Goal: Task Accomplishment & Management: Manage account settings

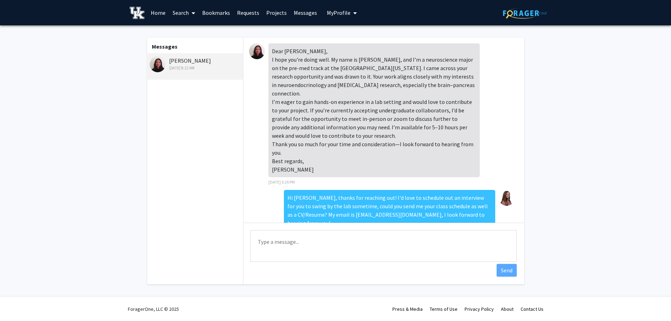
scroll to position [18, 0]
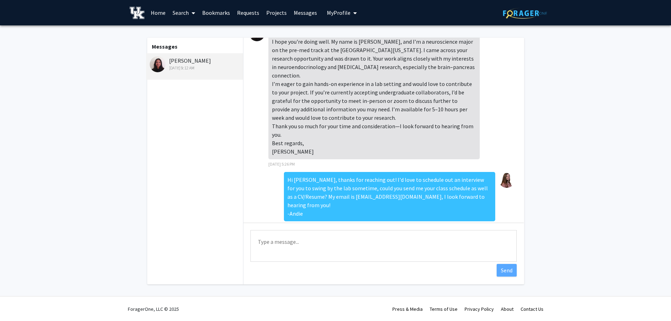
click at [155, 16] on link "Home" at bounding box center [158, 12] width 22 height 25
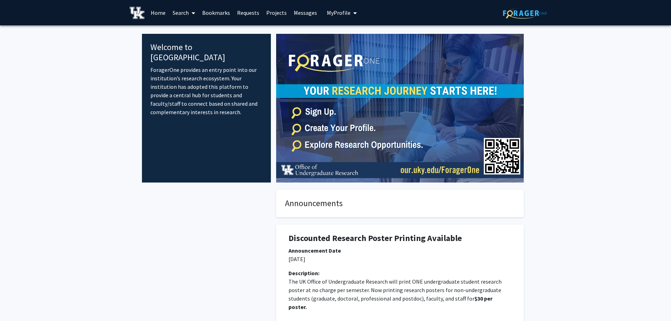
click at [338, 10] on span "My Profile" at bounding box center [339, 12] width 24 height 7
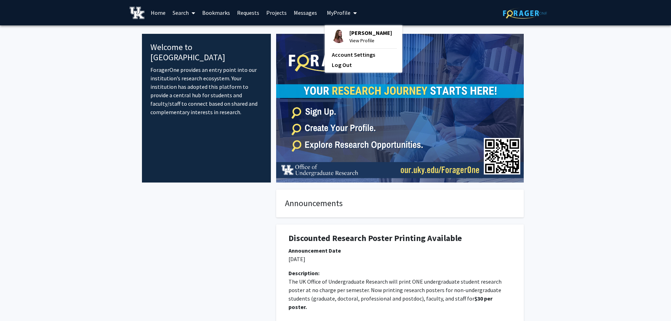
click at [350, 36] on span "[PERSON_NAME]" at bounding box center [371, 33] width 43 height 8
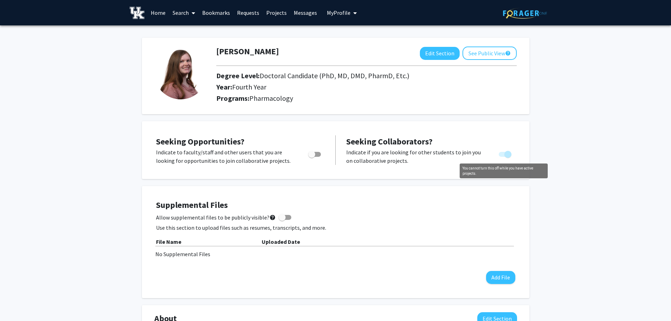
click at [503, 155] on span "You cannot turn this off while you have active projects." at bounding box center [505, 154] width 13 height 5
click at [278, 13] on link "Projects" at bounding box center [276, 12] width 27 height 25
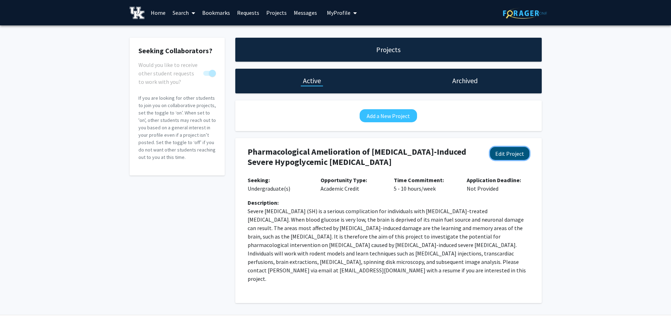
click at [523, 157] on button "Edit Project" at bounding box center [509, 153] width 39 height 13
select select "5 - 10"
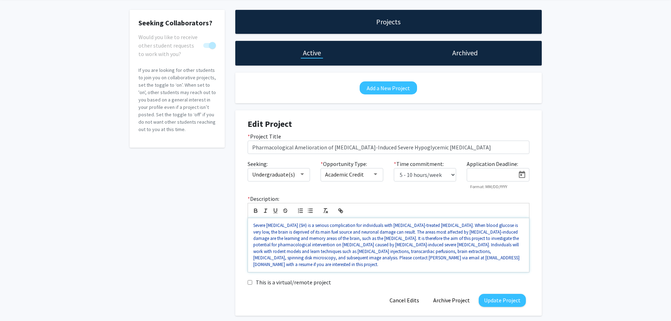
scroll to position [60, 0]
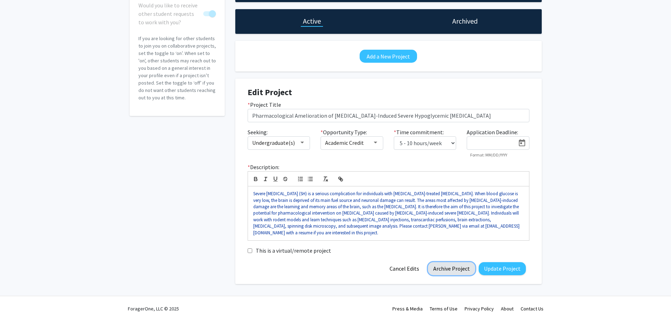
click at [456, 270] on button "Archive Project" at bounding box center [451, 268] width 47 height 13
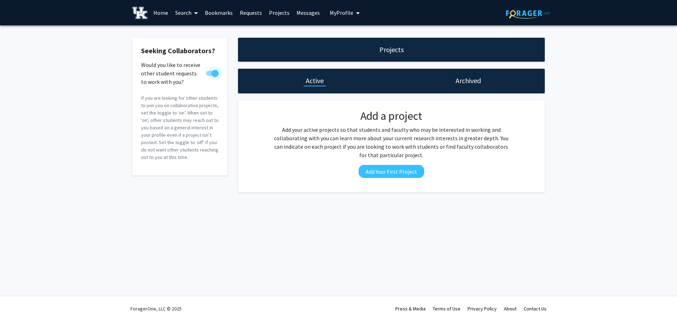
click at [210, 75] on span at bounding box center [212, 73] width 13 height 5
click at [209, 76] on input "Would you like to receive other student requests to work with you?" at bounding box center [209, 76] width 0 height 0
checkbox input "false"
click at [164, 13] on link "Home" at bounding box center [161, 12] width 22 height 25
